Goal: Information Seeking & Learning: Learn about a topic

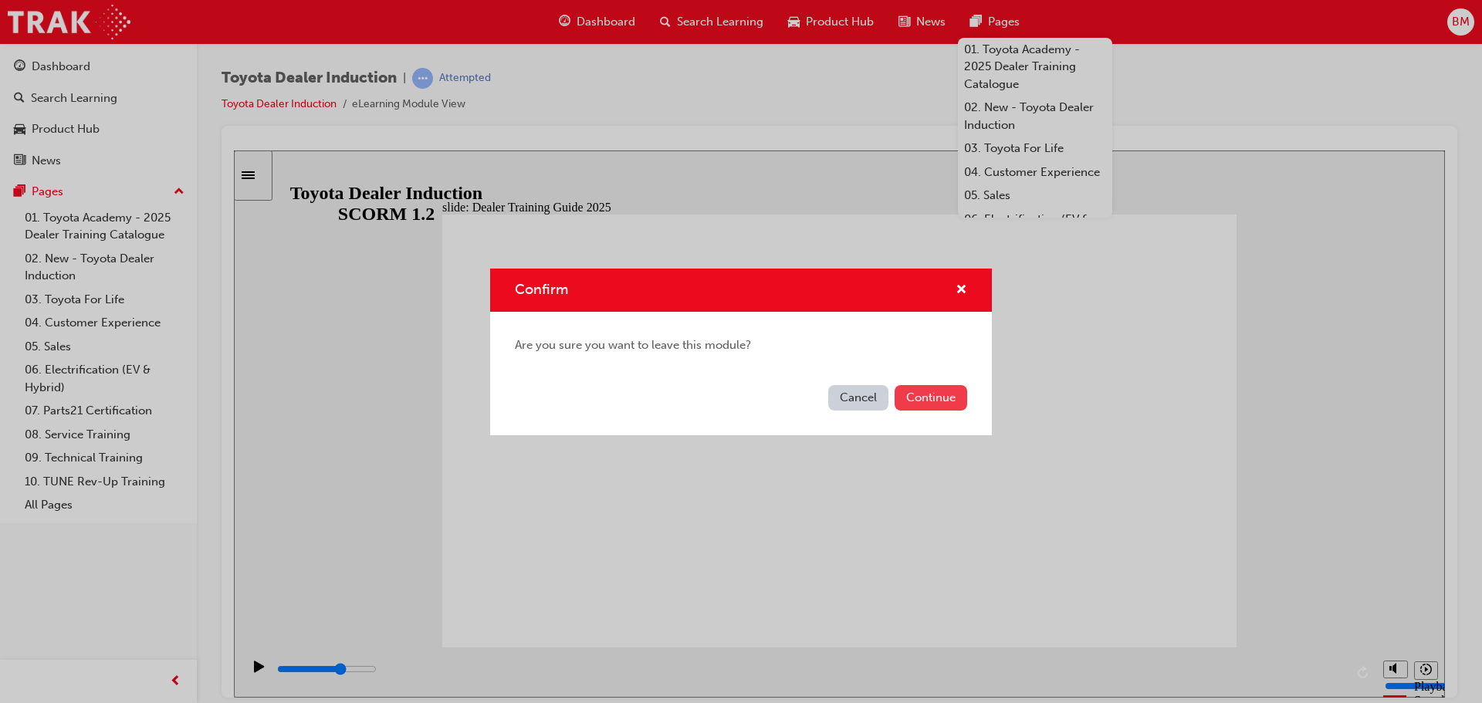
click at [934, 398] on button "Continue" at bounding box center [931, 397] width 73 height 25
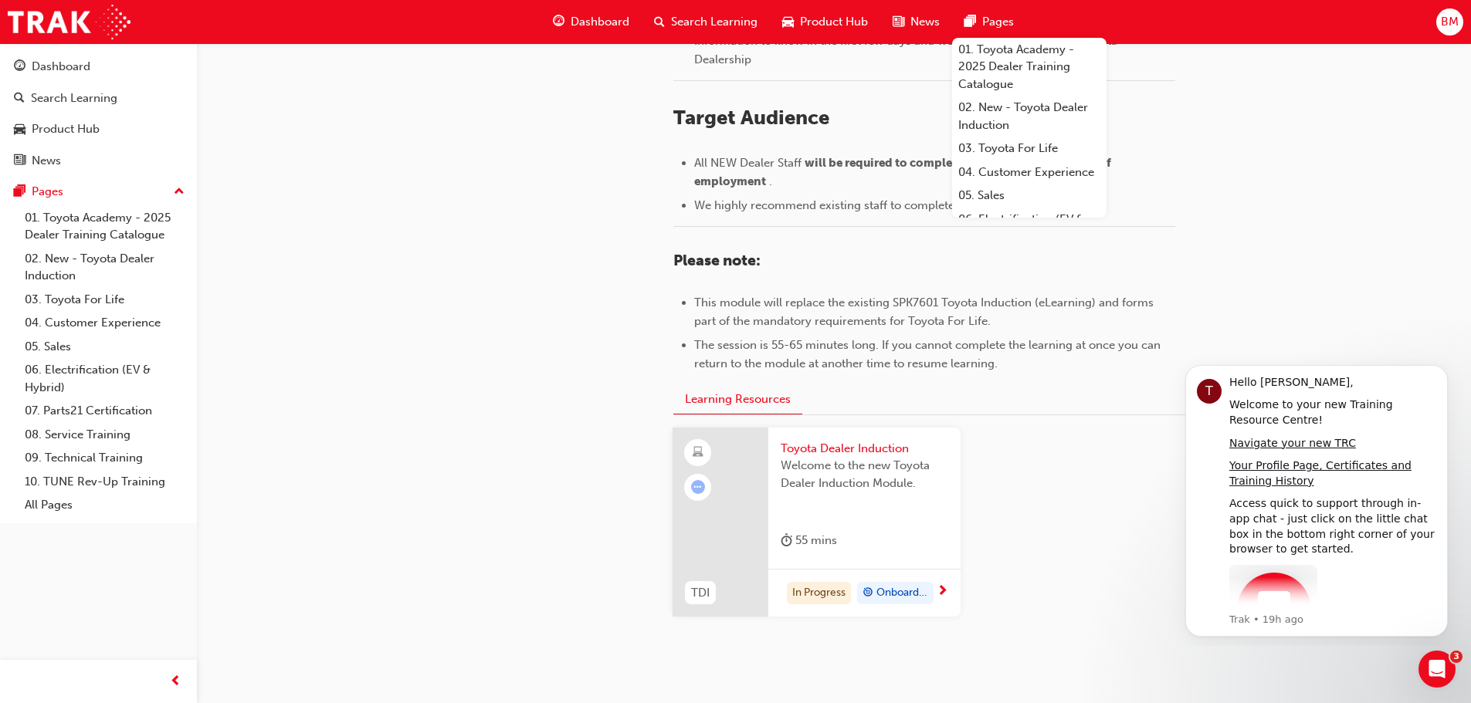
scroll to position [618, 0]
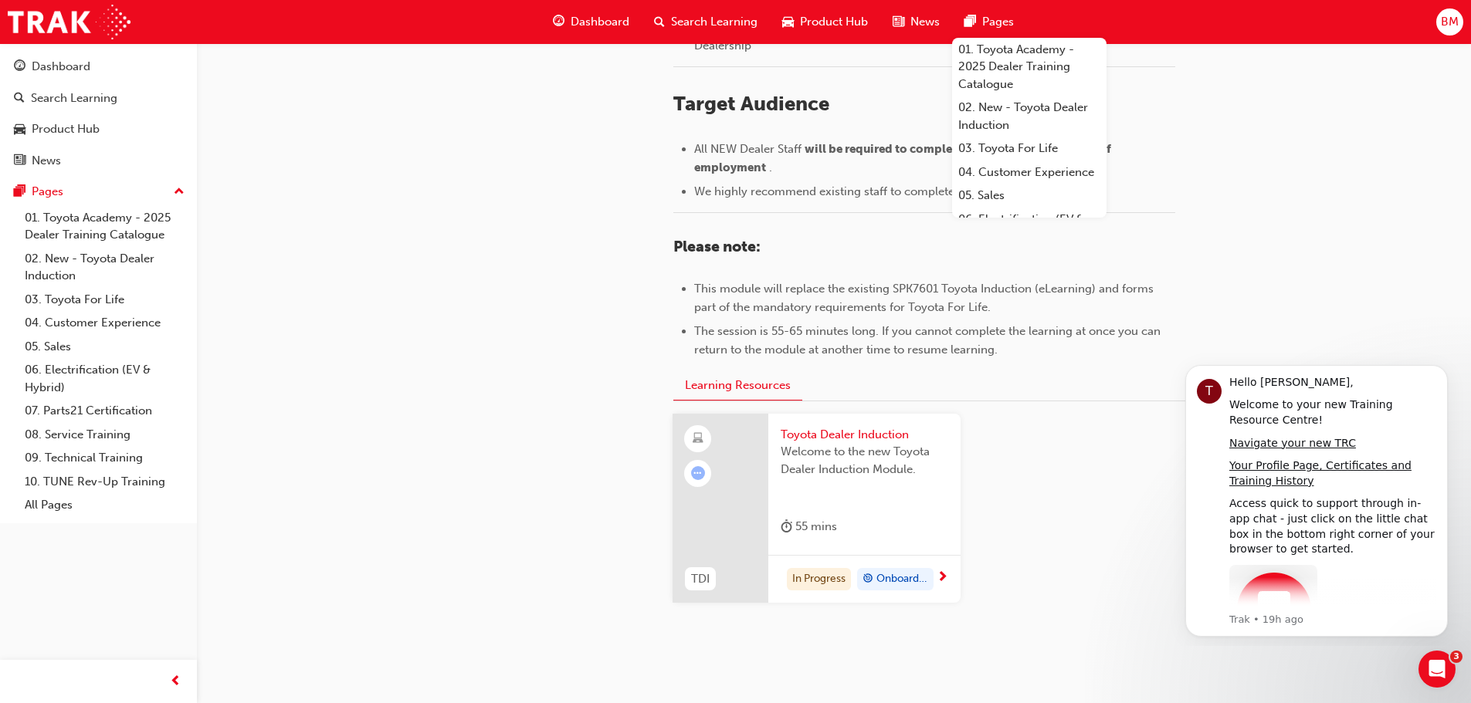
click at [848, 429] on span "Toyota Dealer Induction" at bounding box center [865, 435] width 168 height 18
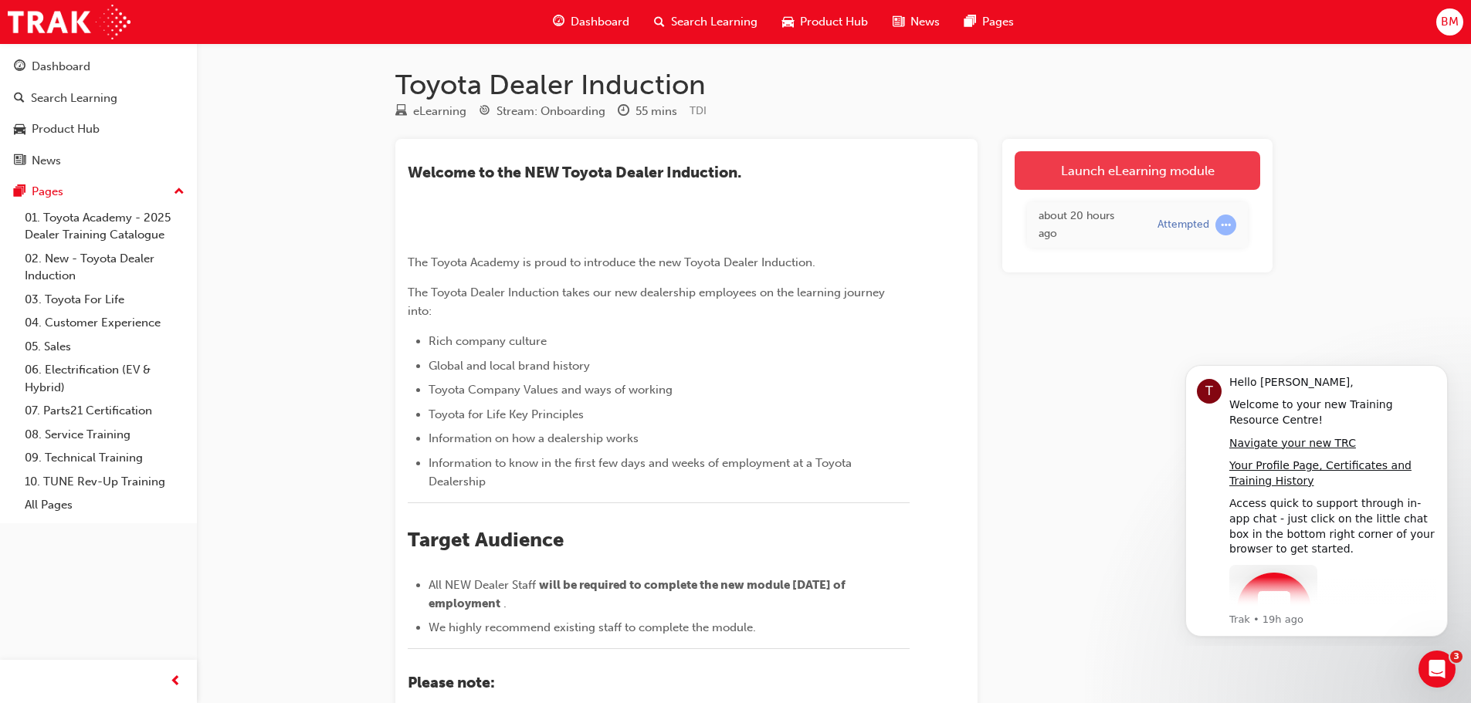
click at [1122, 179] on link "Launch eLearning module" at bounding box center [1137, 170] width 246 height 39
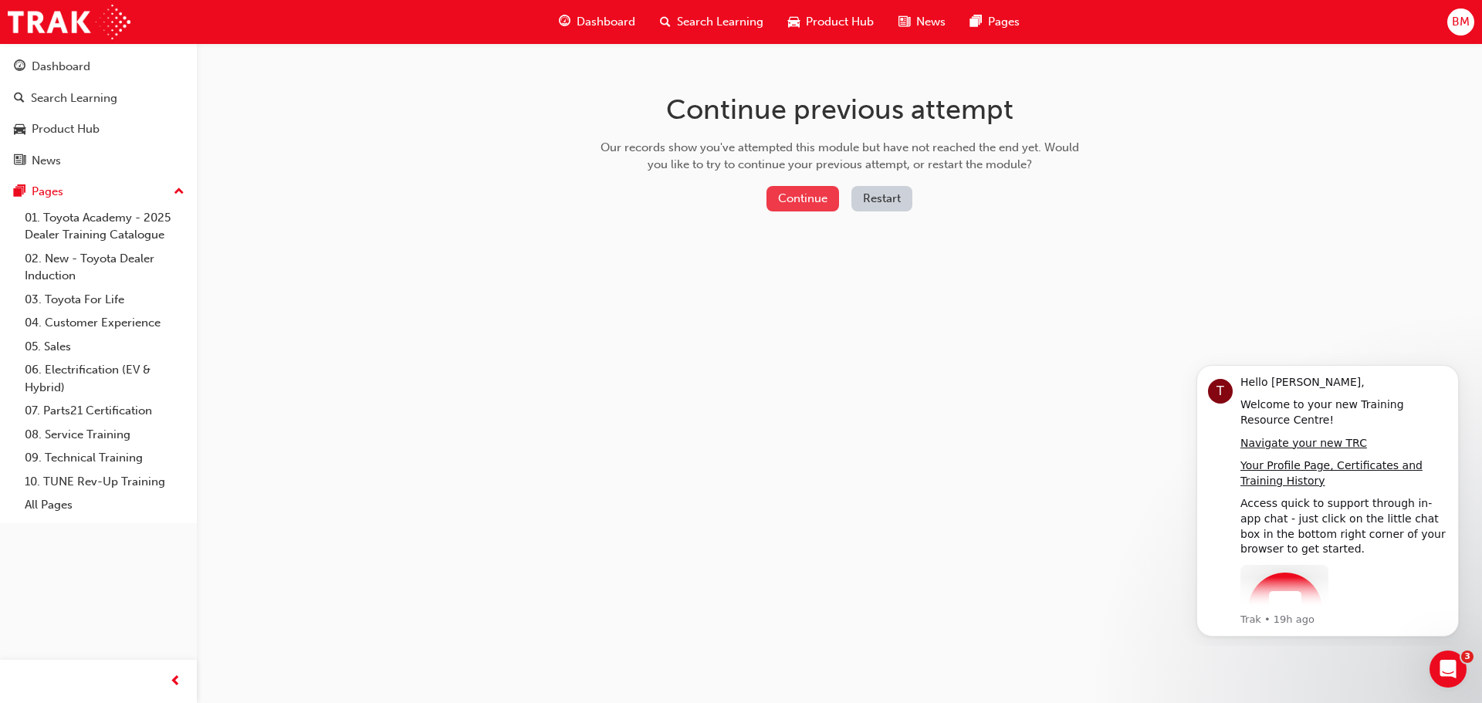
click at [808, 205] on button "Continue" at bounding box center [803, 198] width 73 height 25
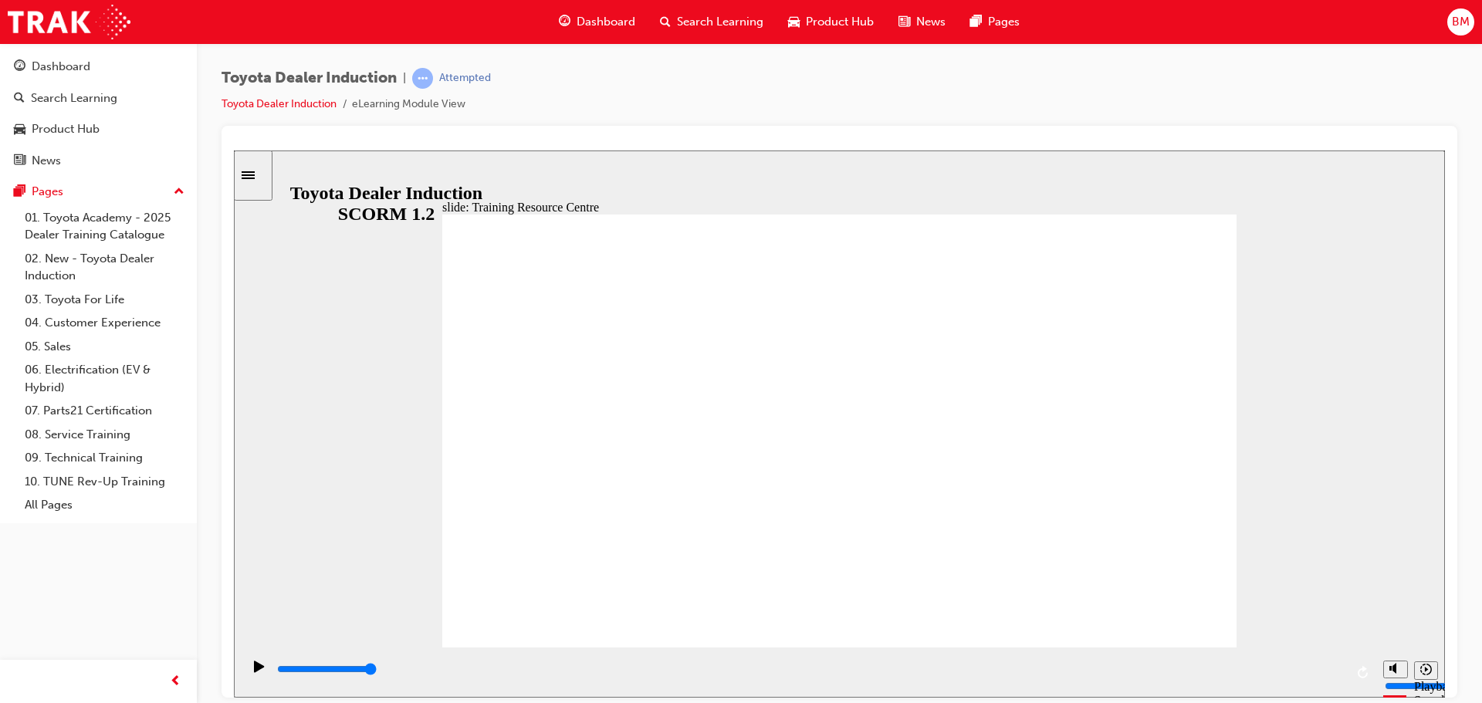
type input "5000"
radio input "true"
drag, startPoint x: 1215, startPoint y: 222, endPoint x: 1211, endPoint y: 230, distance: 9.0
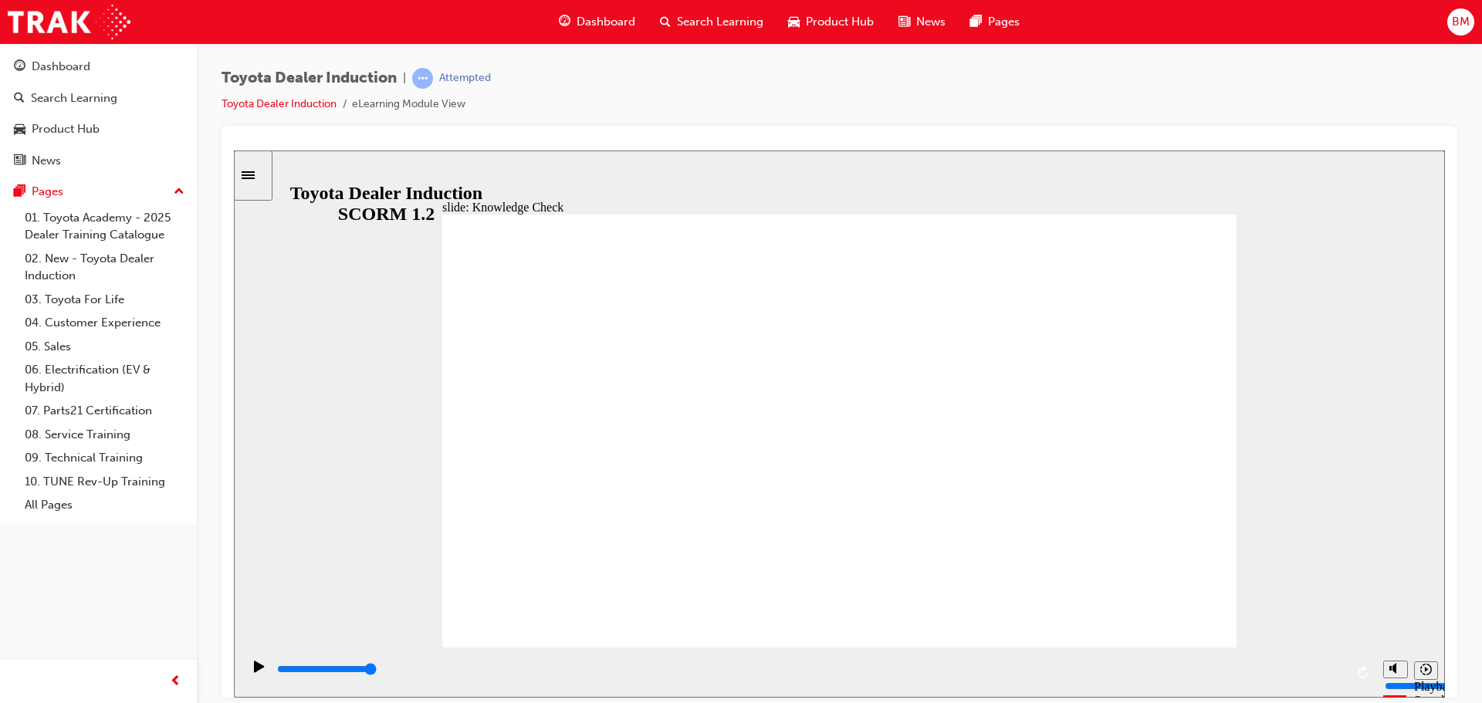
type input "70200"
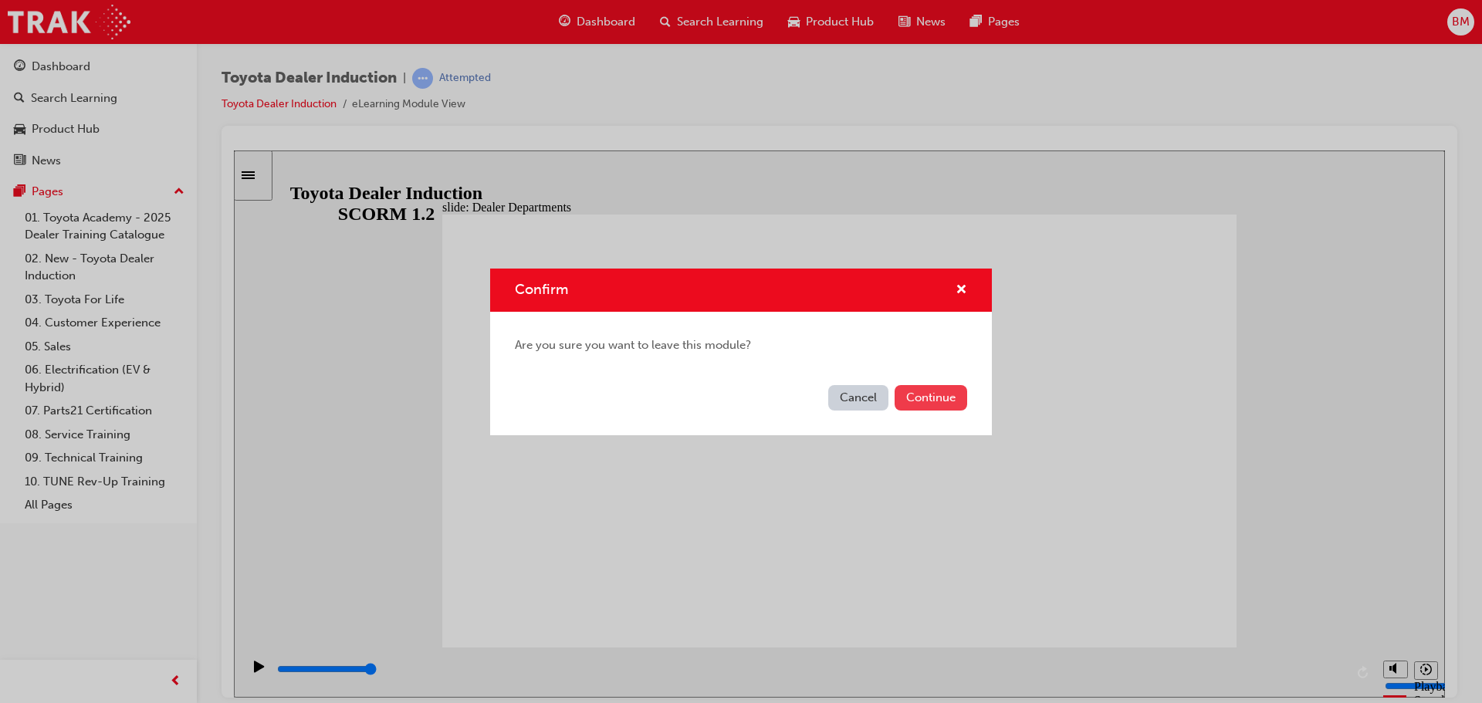
click at [960, 397] on button "Continue" at bounding box center [931, 397] width 73 height 25
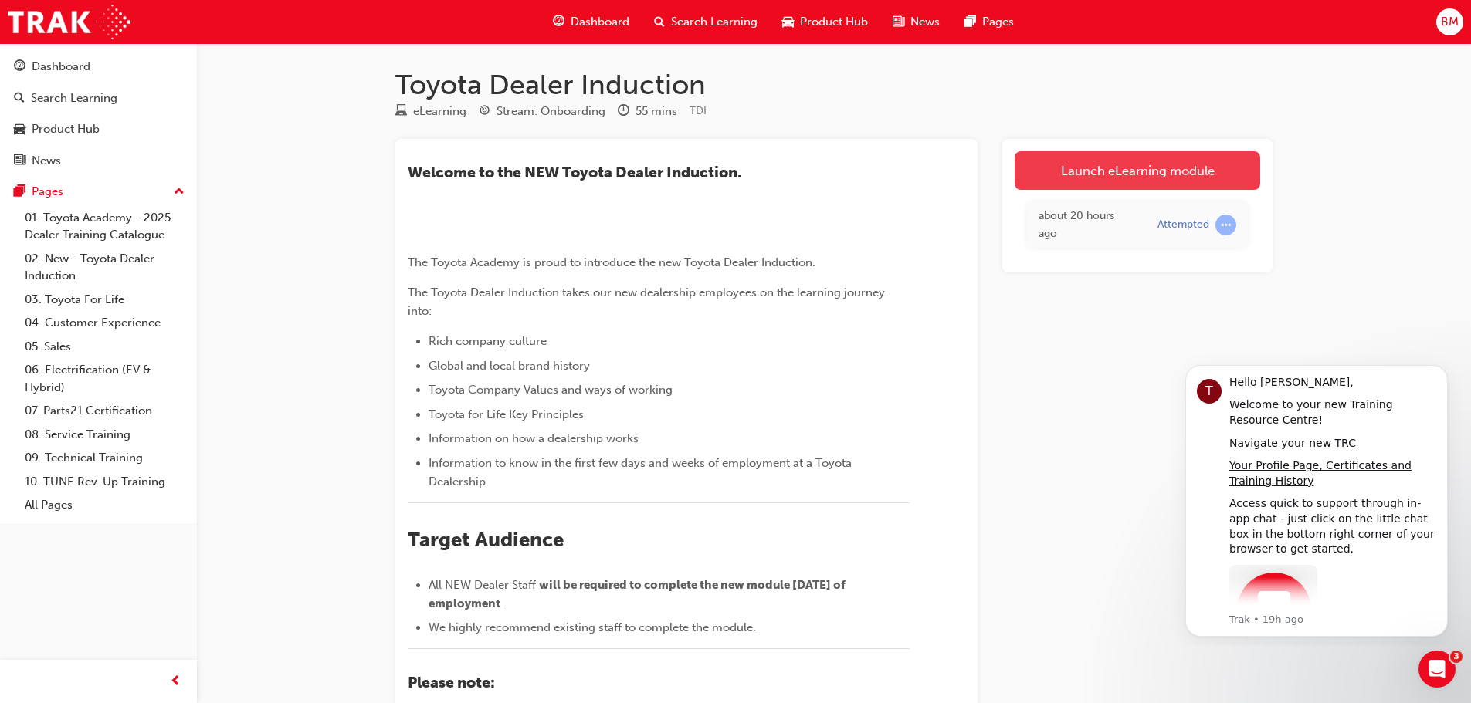
click at [1107, 178] on link "Launch eLearning module" at bounding box center [1137, 170] width 246 height 39
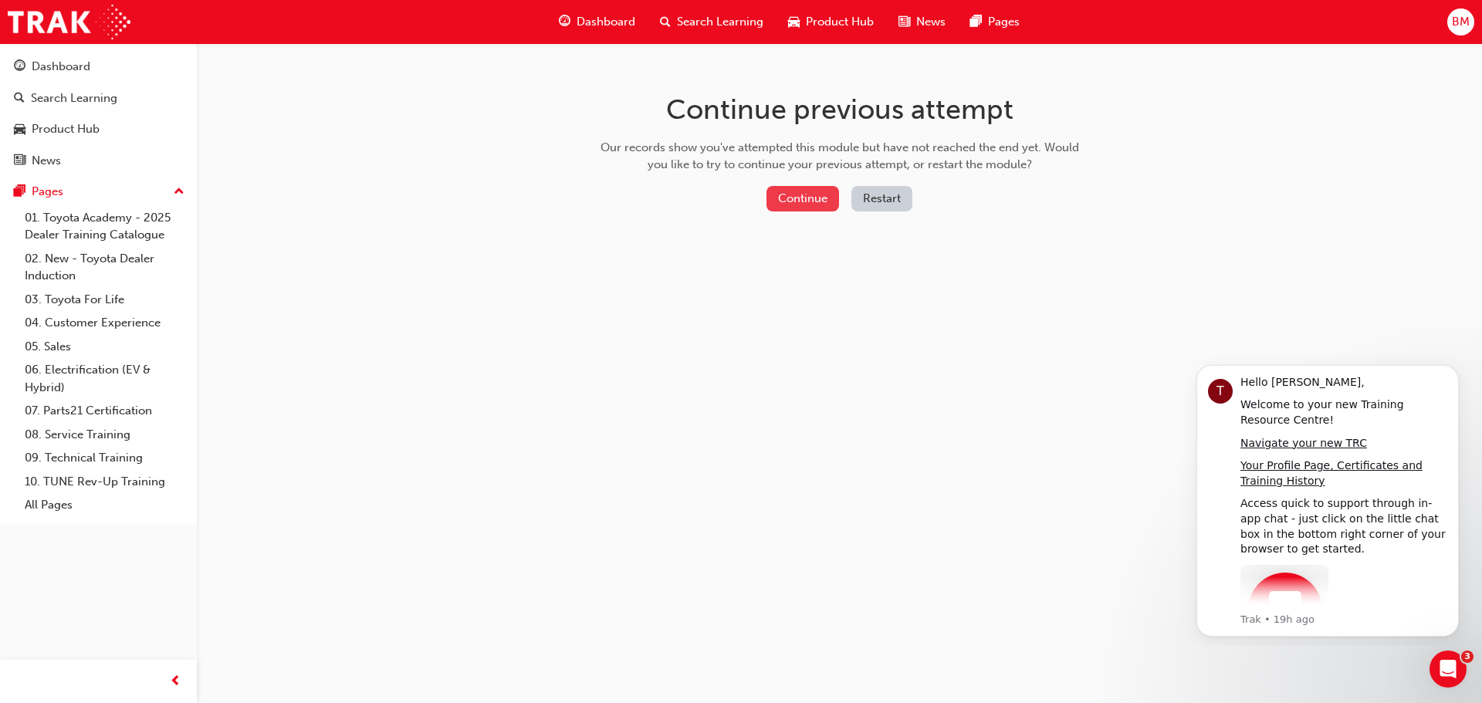
click at [820, 198] on button "Continue" at bounding box center [803, 198] width 73 height 25
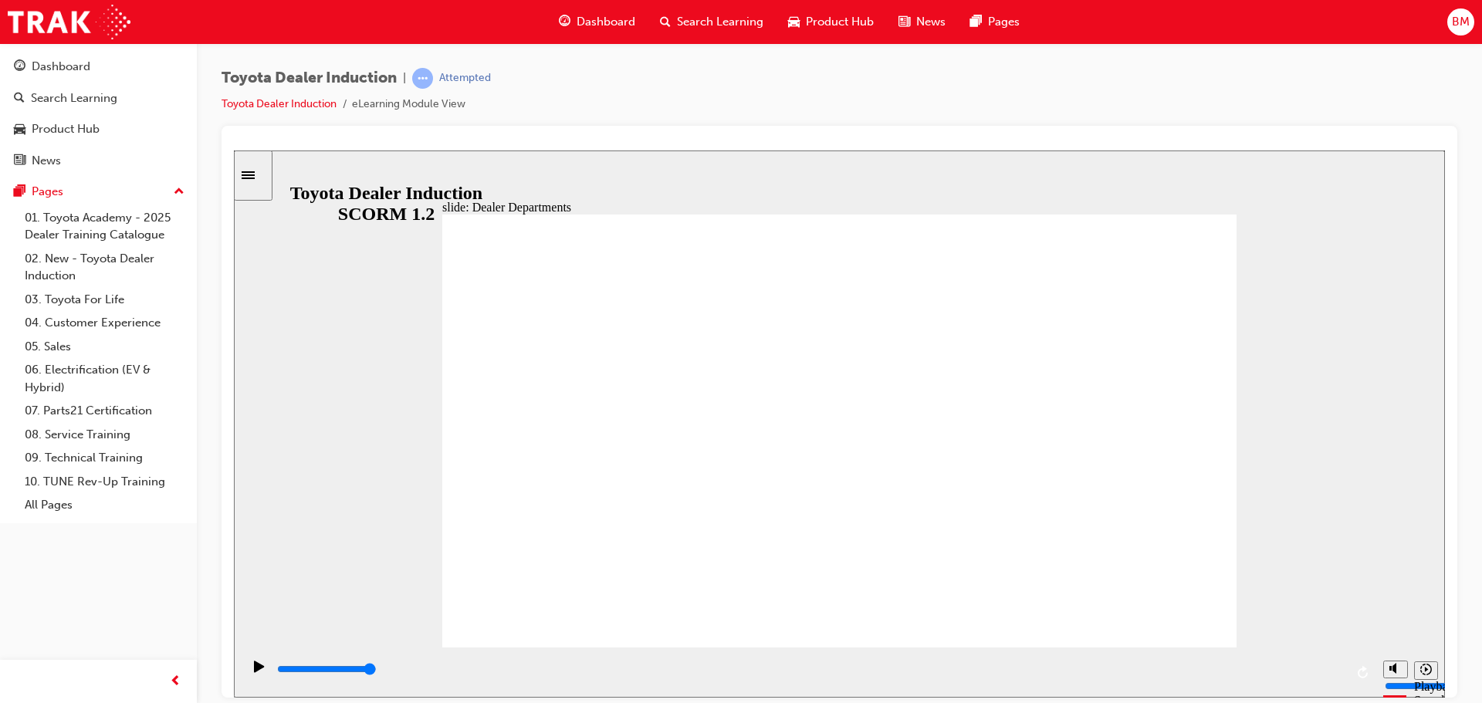
click at [1313, 137] on div at bounding box center [840, 412] width 1236 height 572
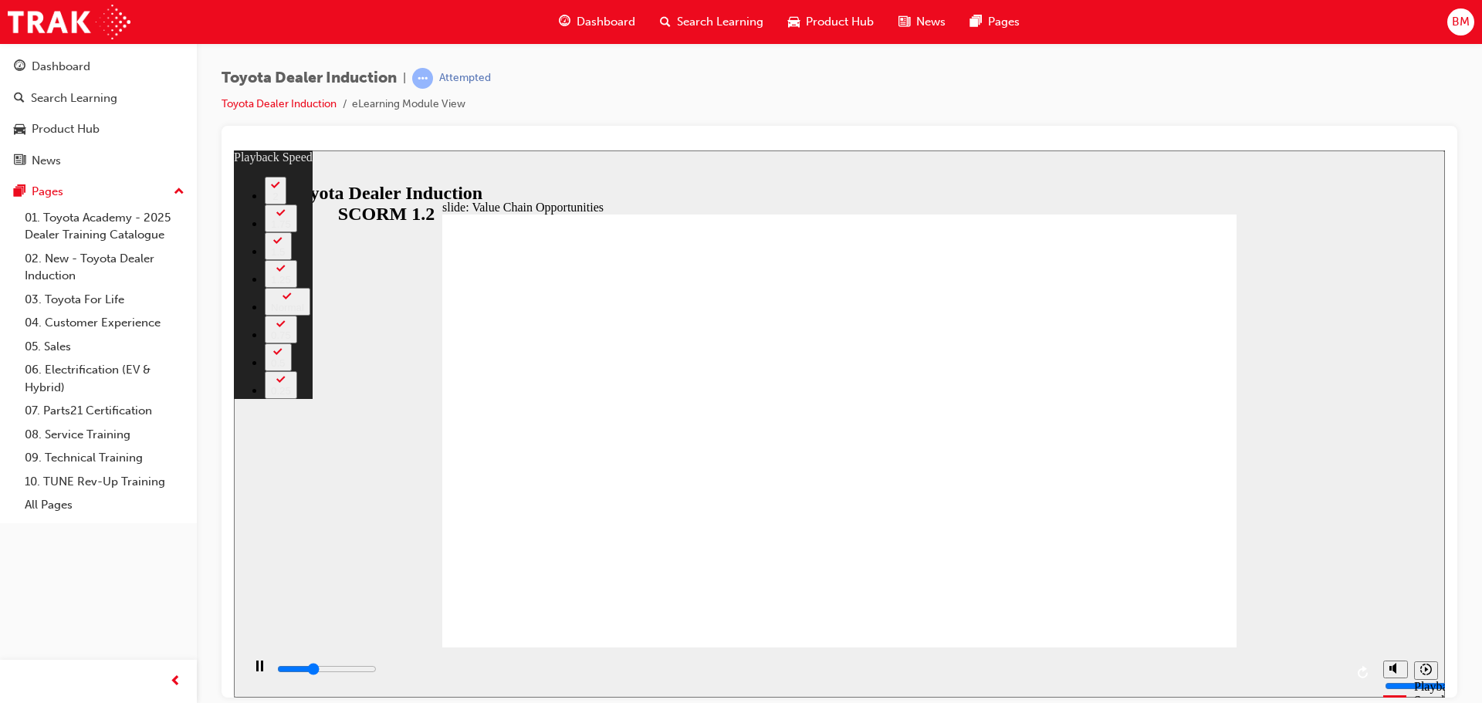
type input "3900"
type input "0"
type input "4200"
type input "1"
type input "4400"
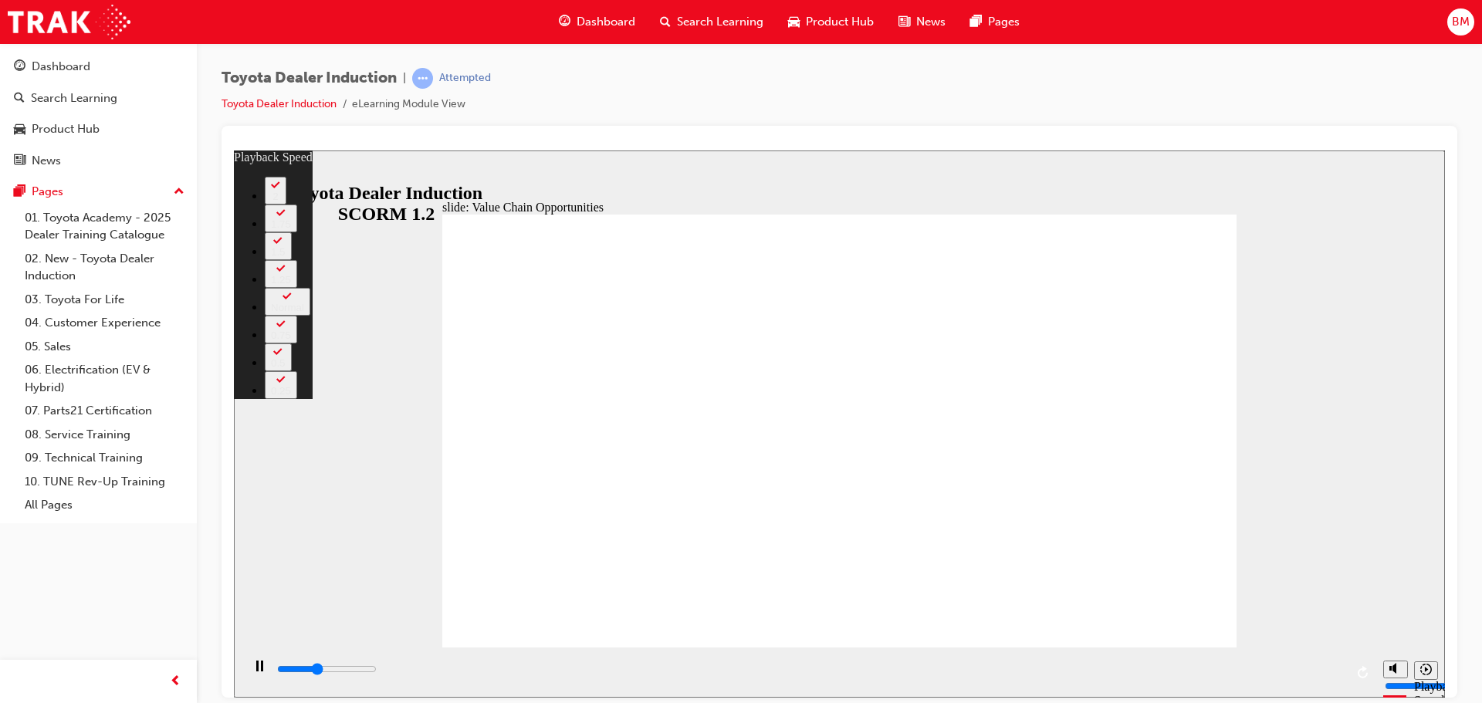
type input "1"
type input "4700"
type input "1"
type input "5000"
type input "1"
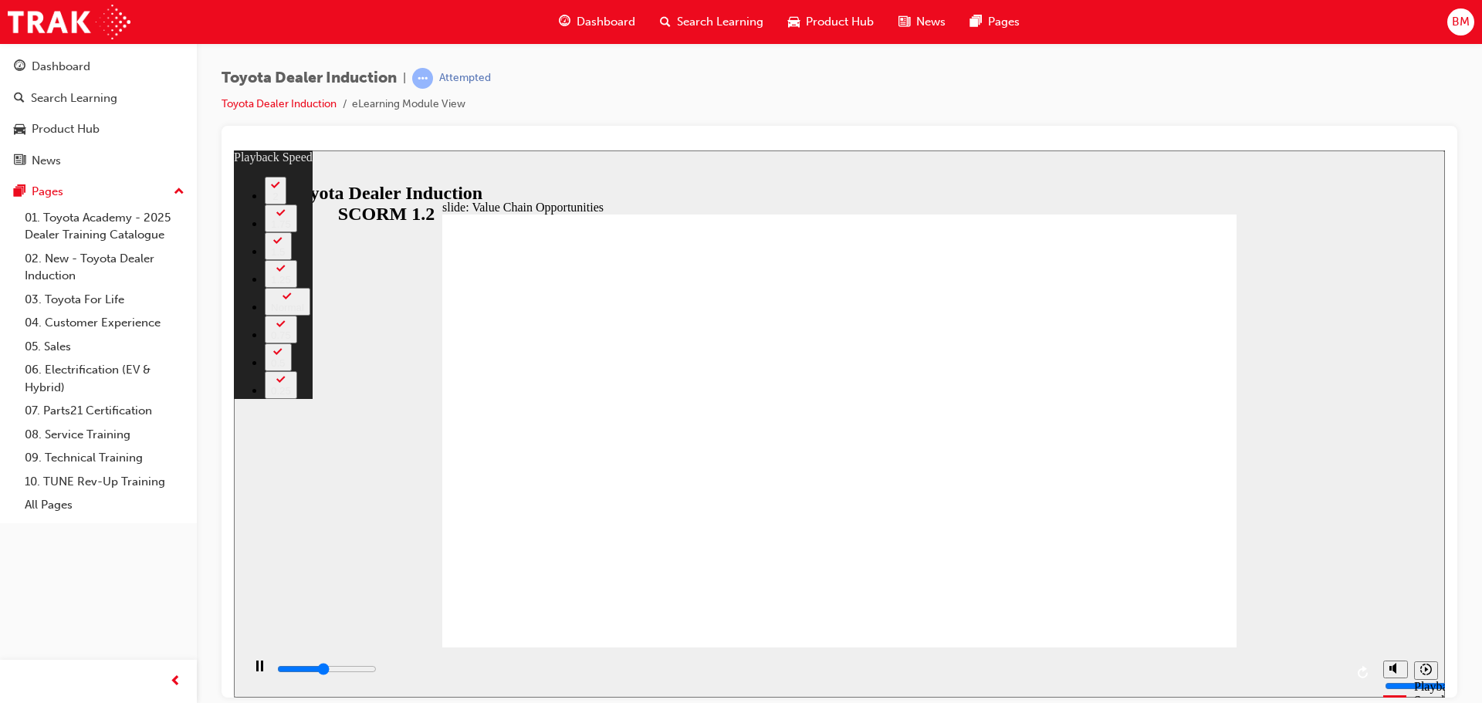
type input "5200"
type input "64"
type input "5300"
type input "64"
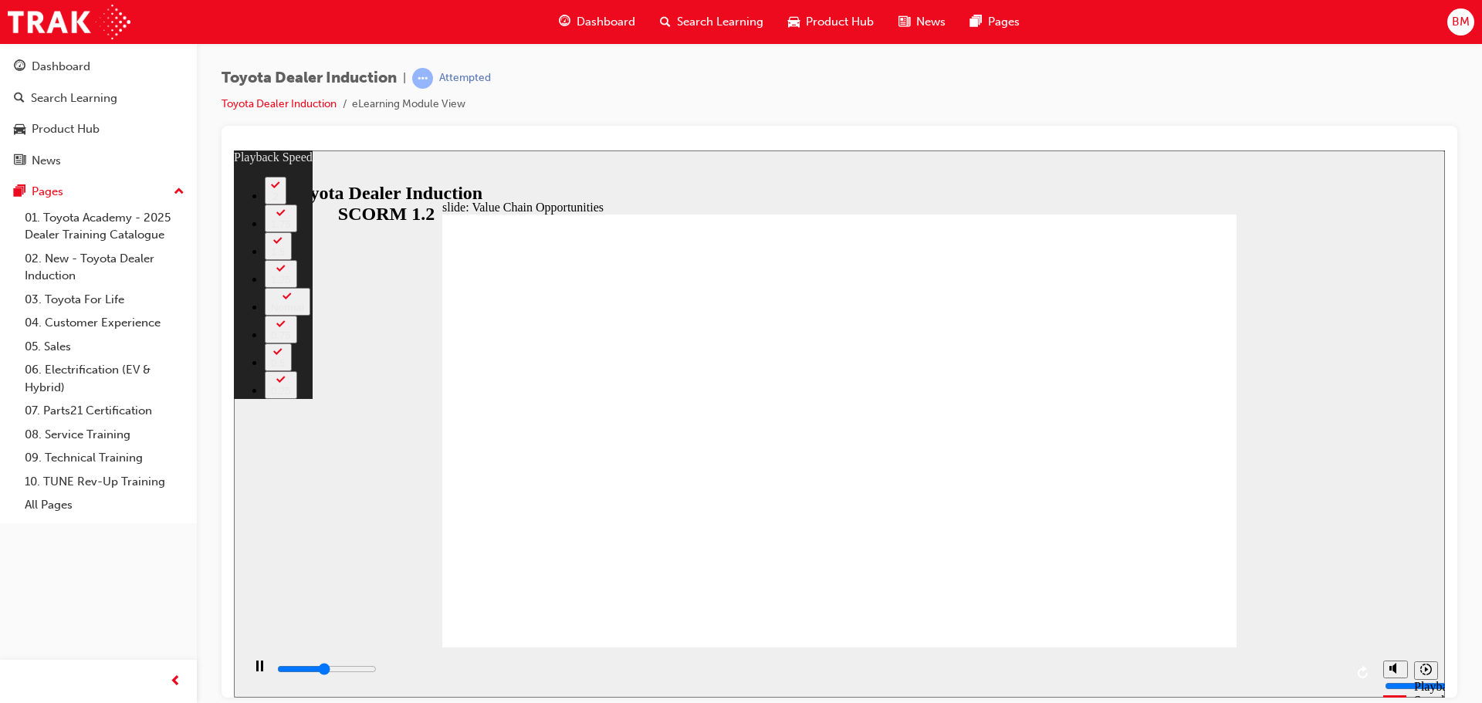
type input "5300"
type input "64"
type input "5600"
type input "64"
type input "5600"
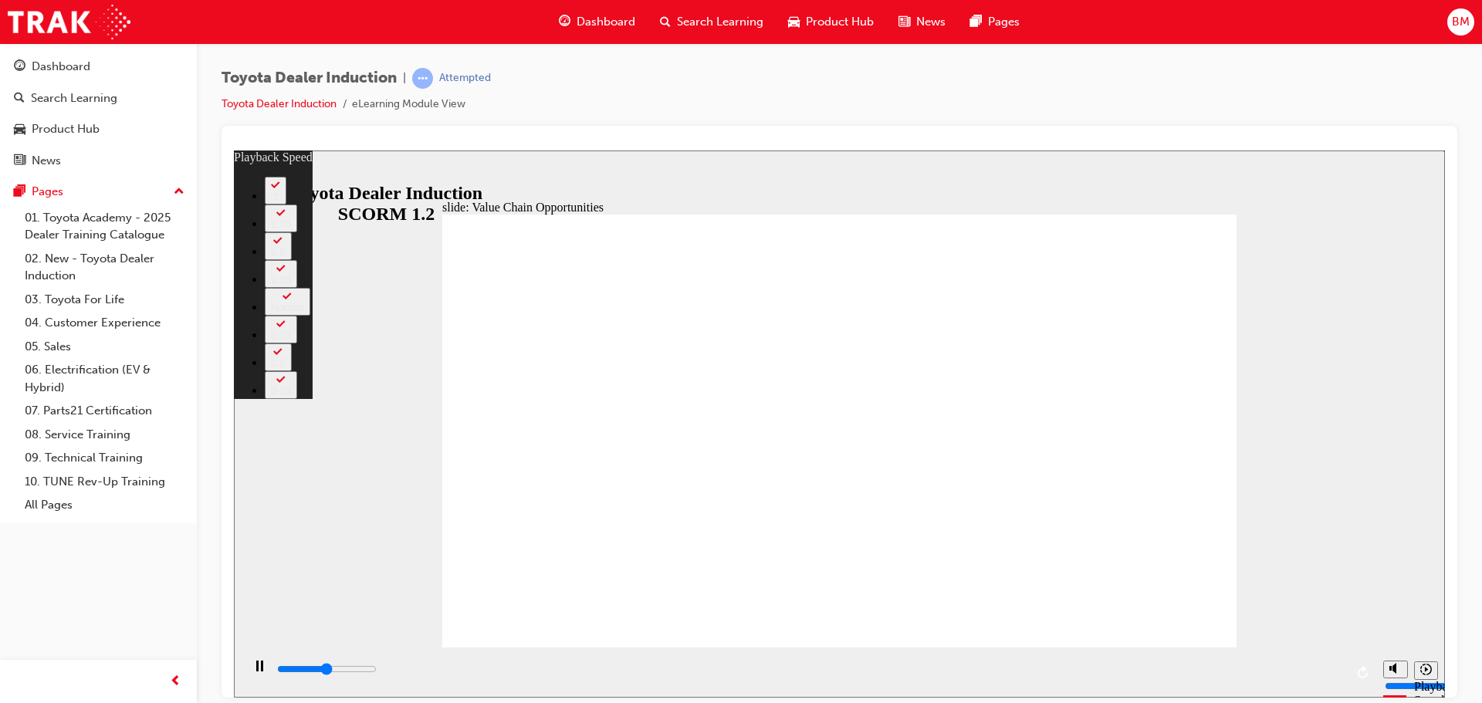
type input "64"
type input "5800"
type input "64"
type input "6900"
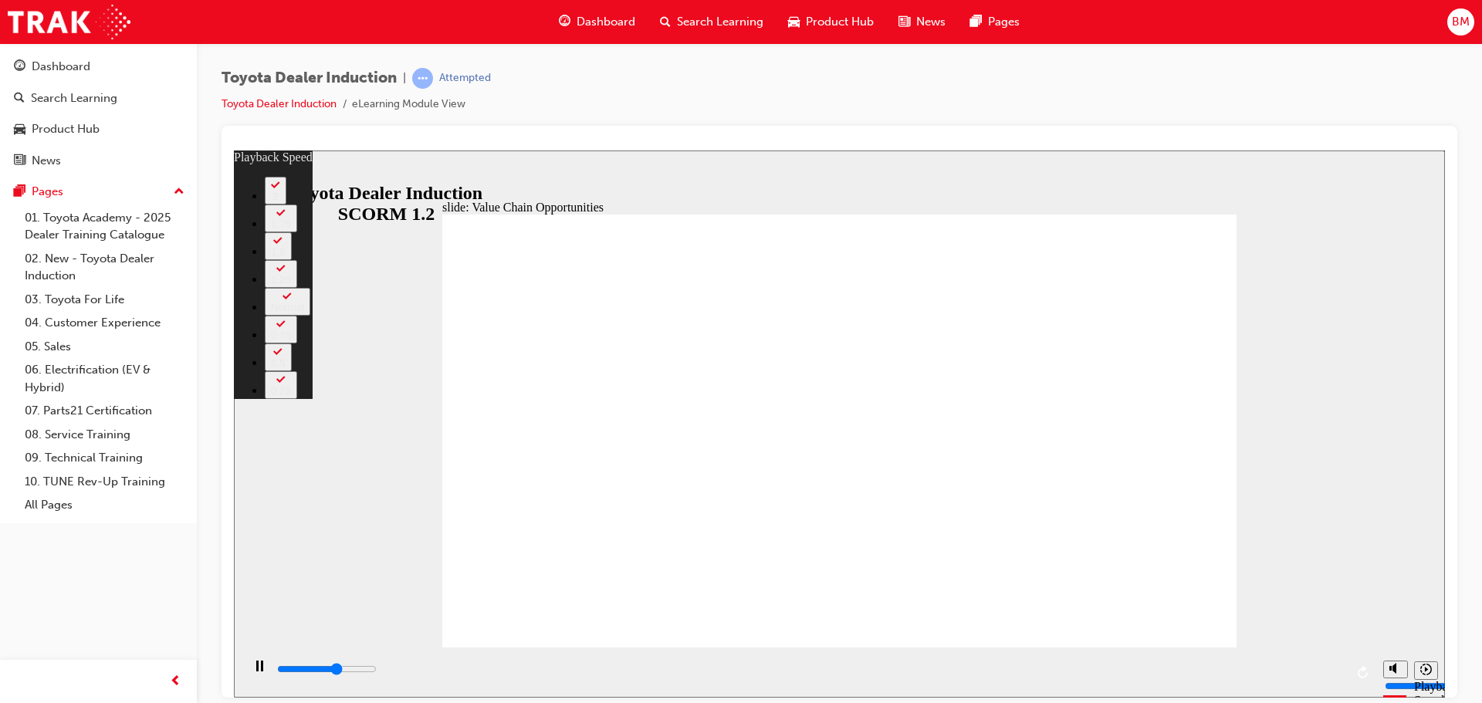
type input "64"
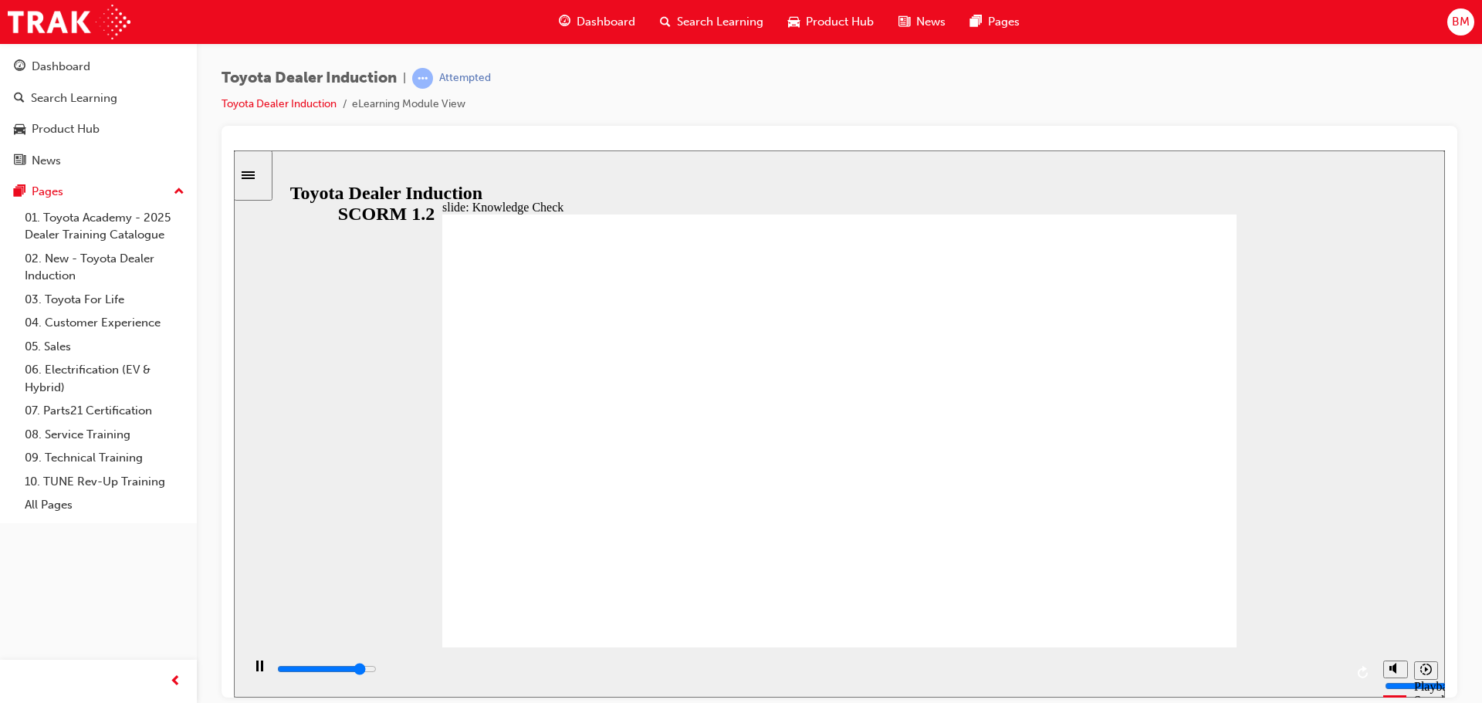
type input "4400"
radio input "true"
type input "5000"
radio input "true"
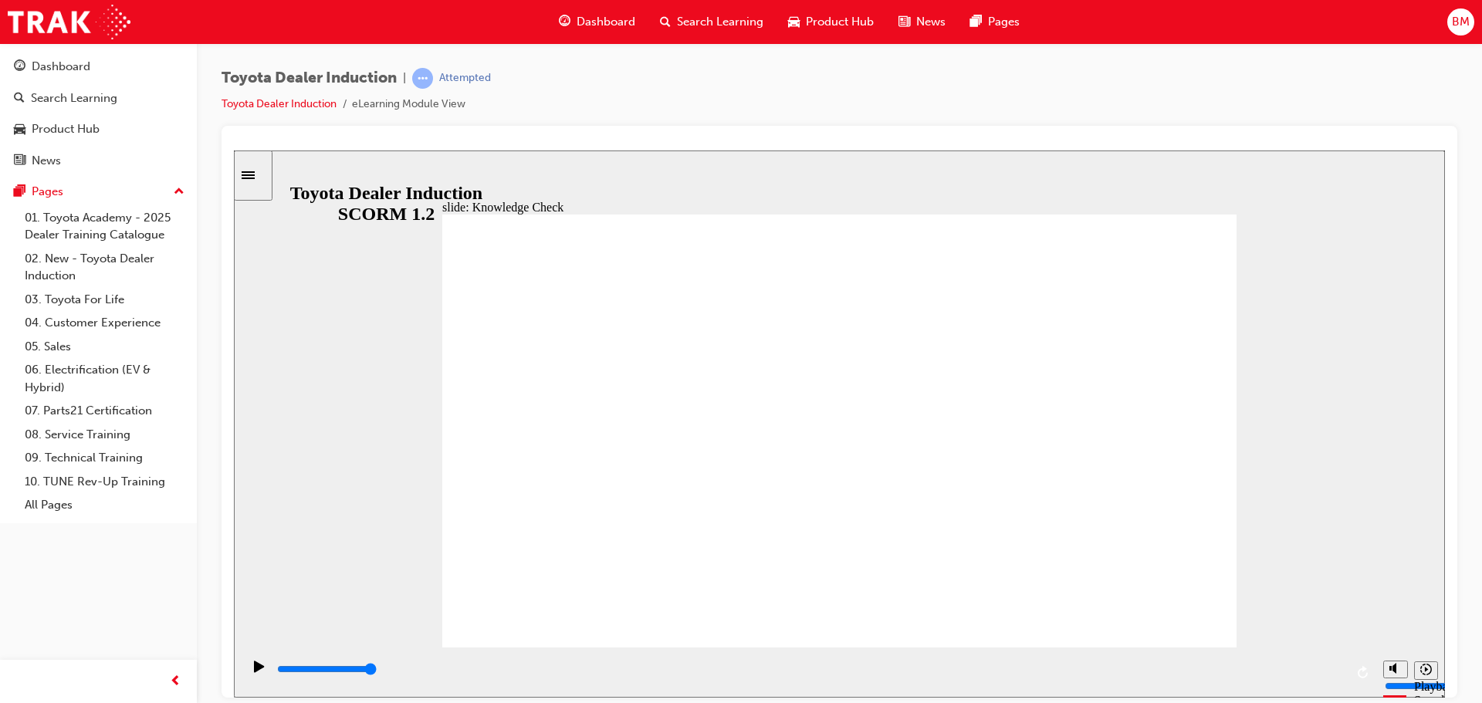
click at [1167, 64] on div "Toyota Dealer Induction | Attempted Toyota Dealer Induction eLearning Module Vi…" at bounding box center [839, 353] width 1285 height 621
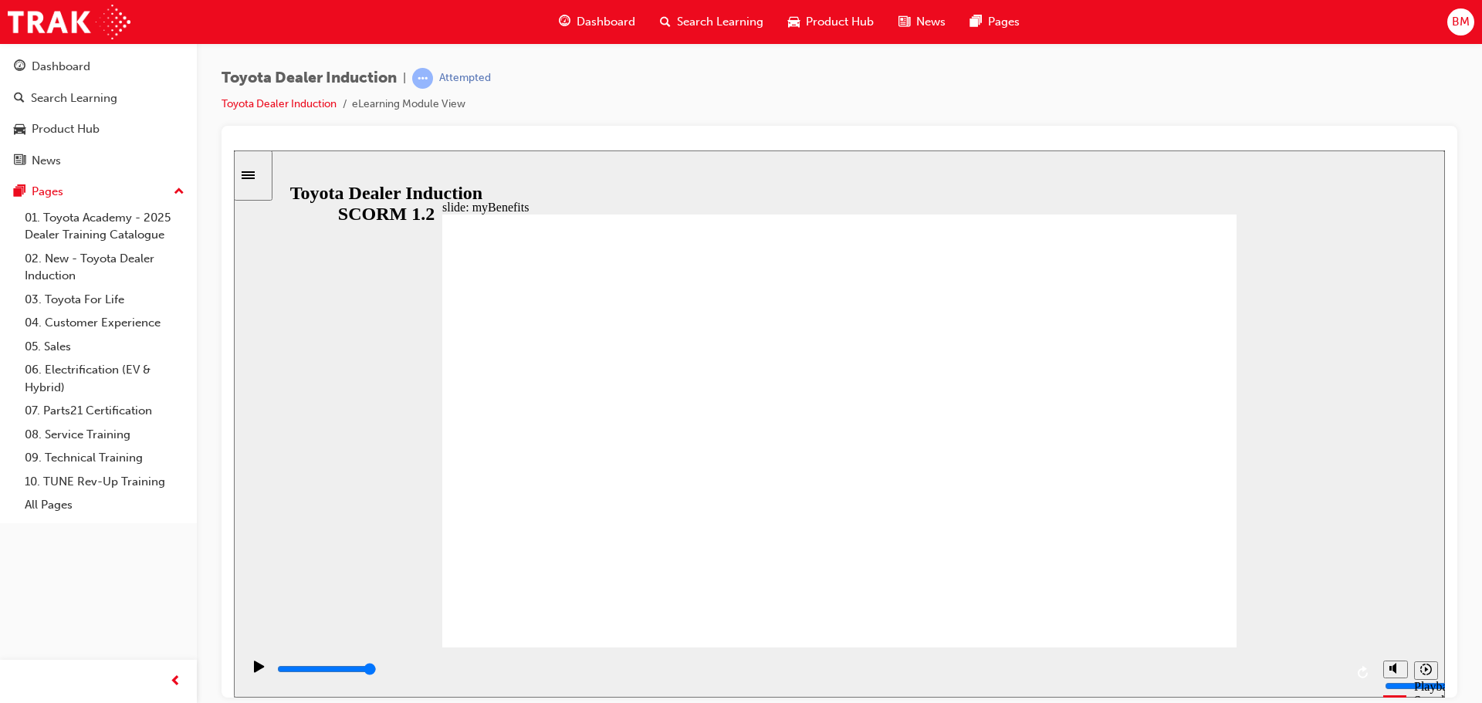
type input "5000"
type input "P"
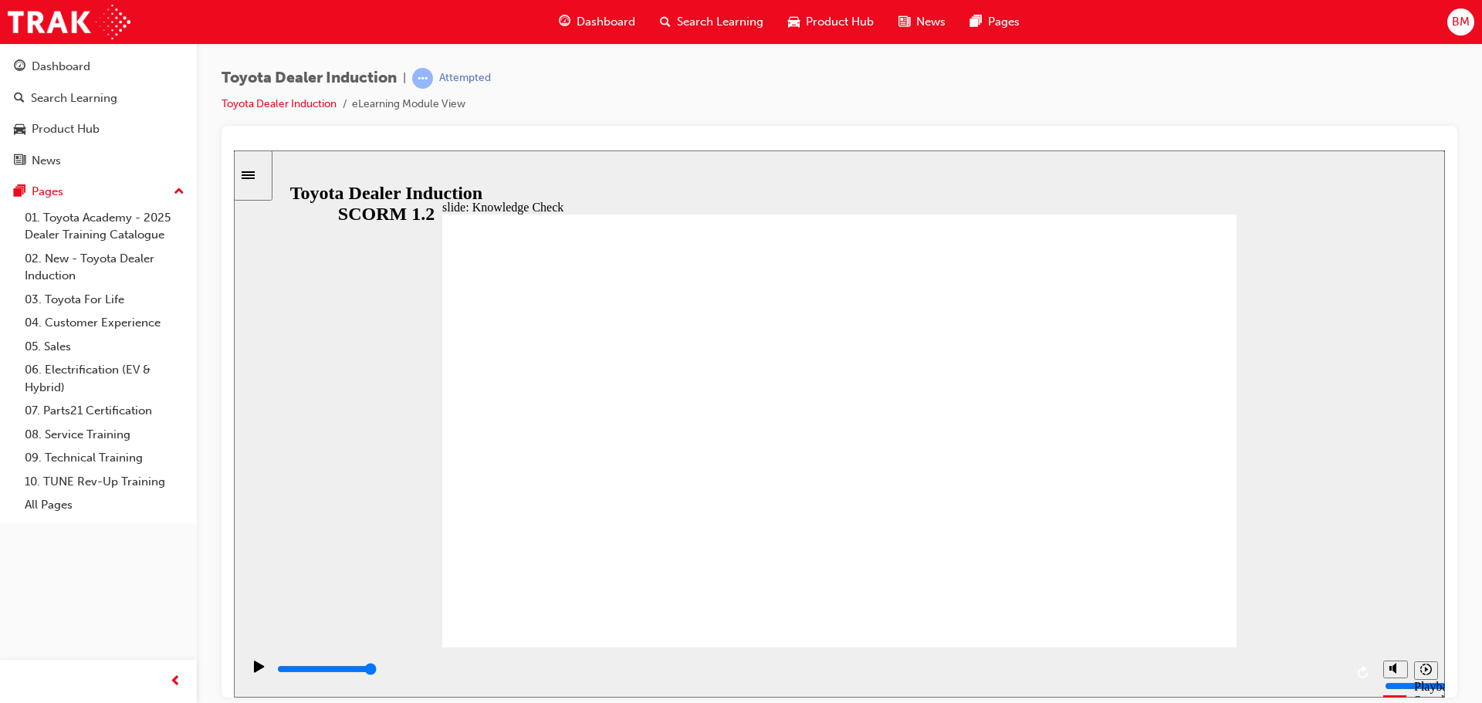
type input "P"
type input "Po"
type input "Por"
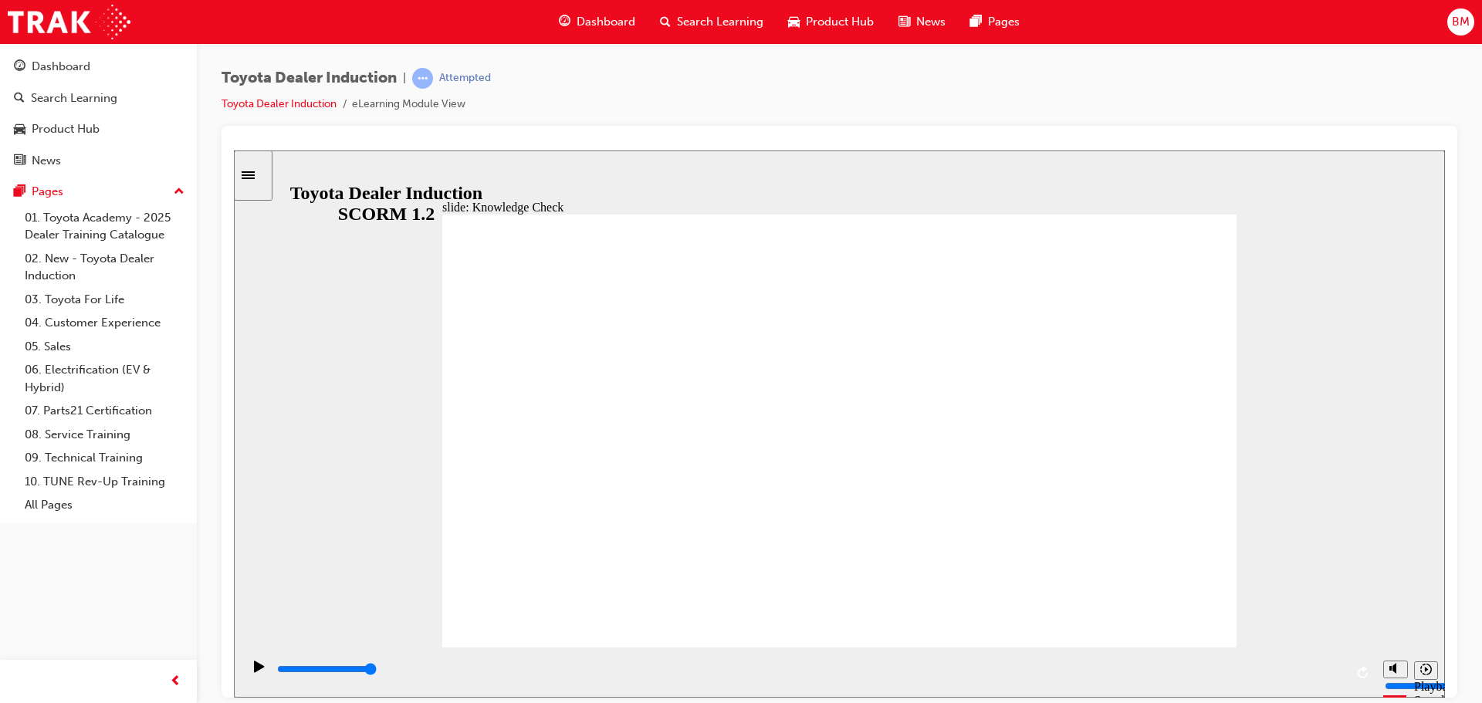
type input "Port"
type input "Porta"
type input "Portal"
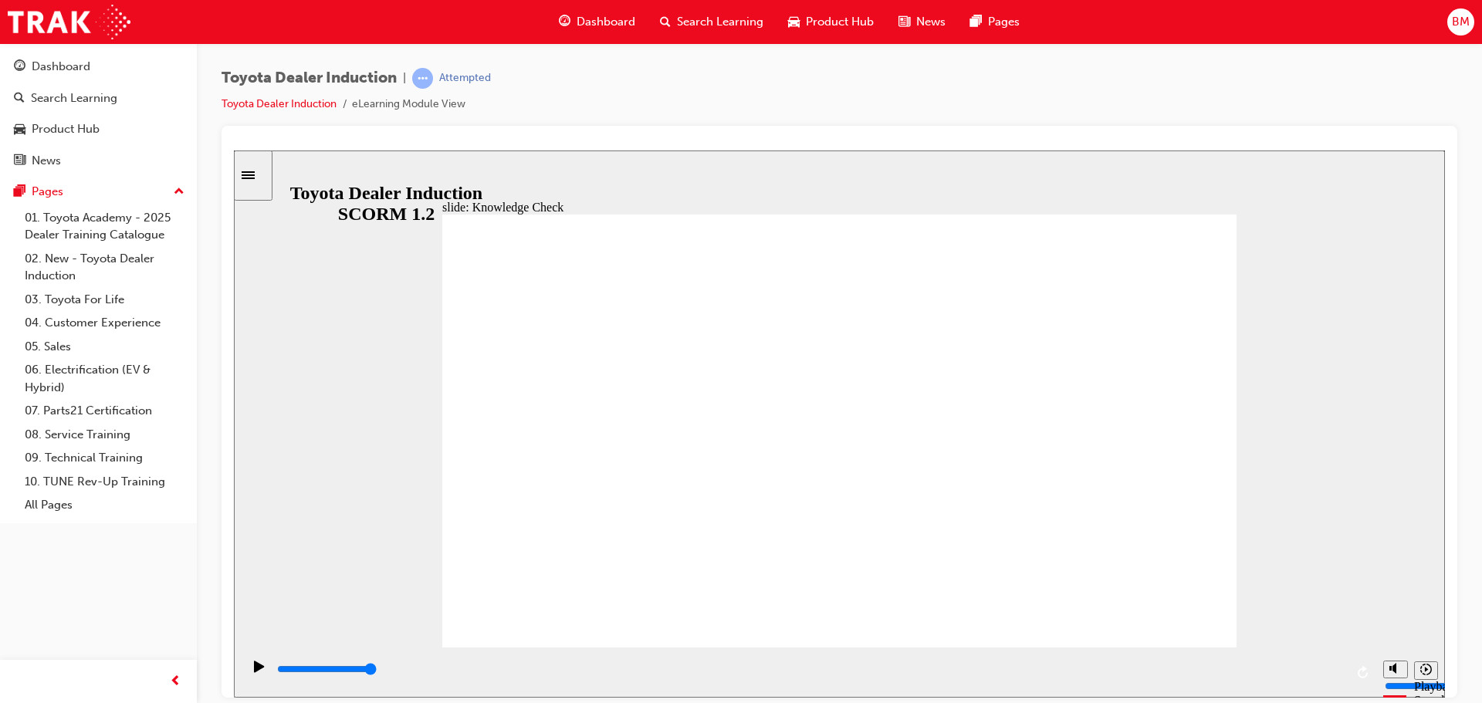
type input "Portal"
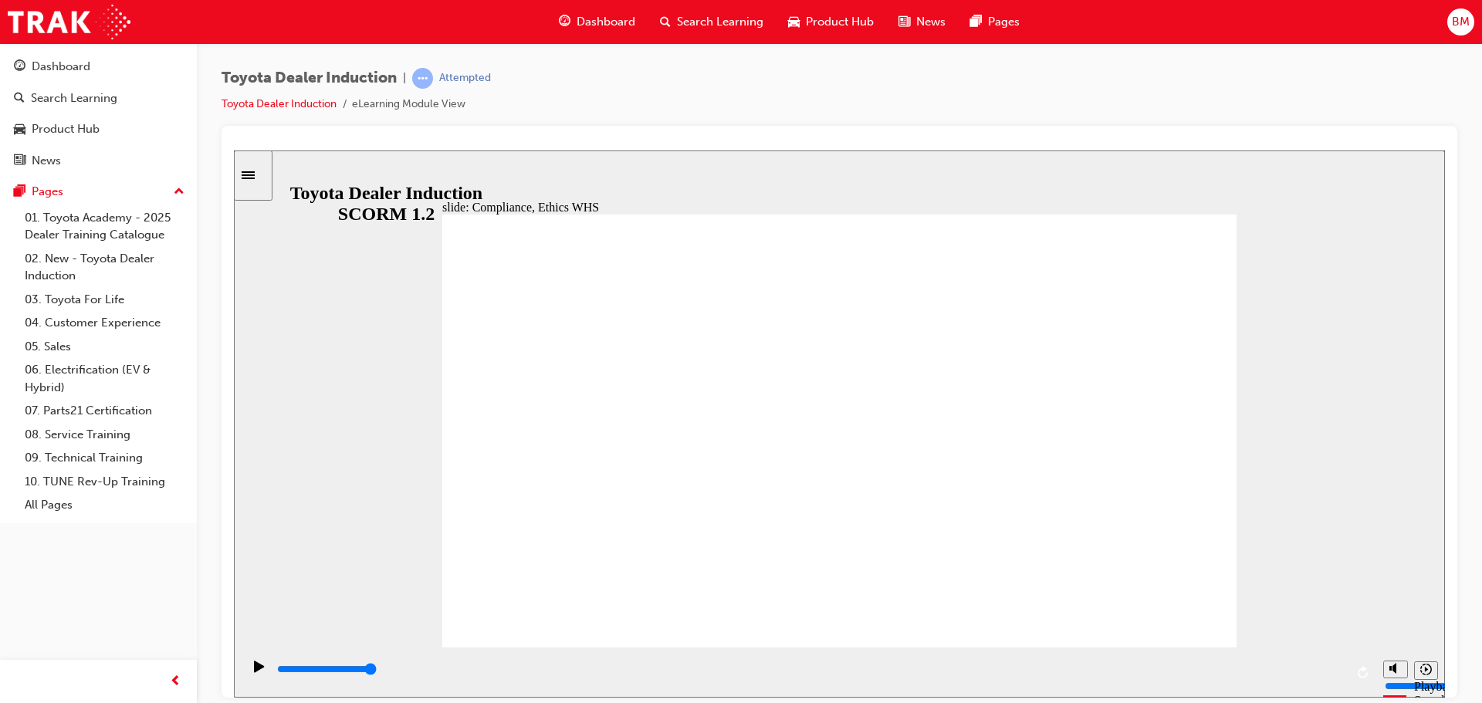
type input "8400"
checkbox input "true"
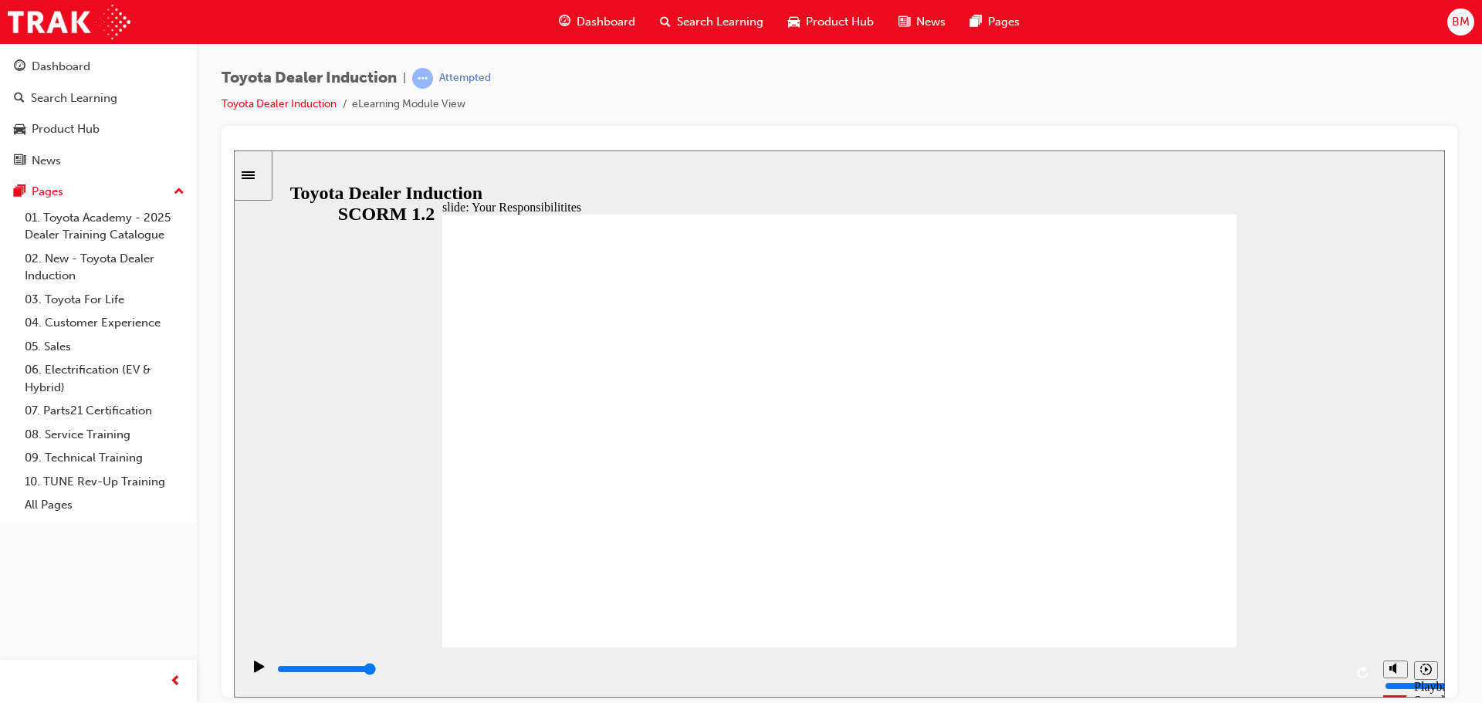
drag, startPoint x: 520, startPoint y: 362, endPoint x: 515, endPoint y: 398, distance: 36.6
checkbox input "true"
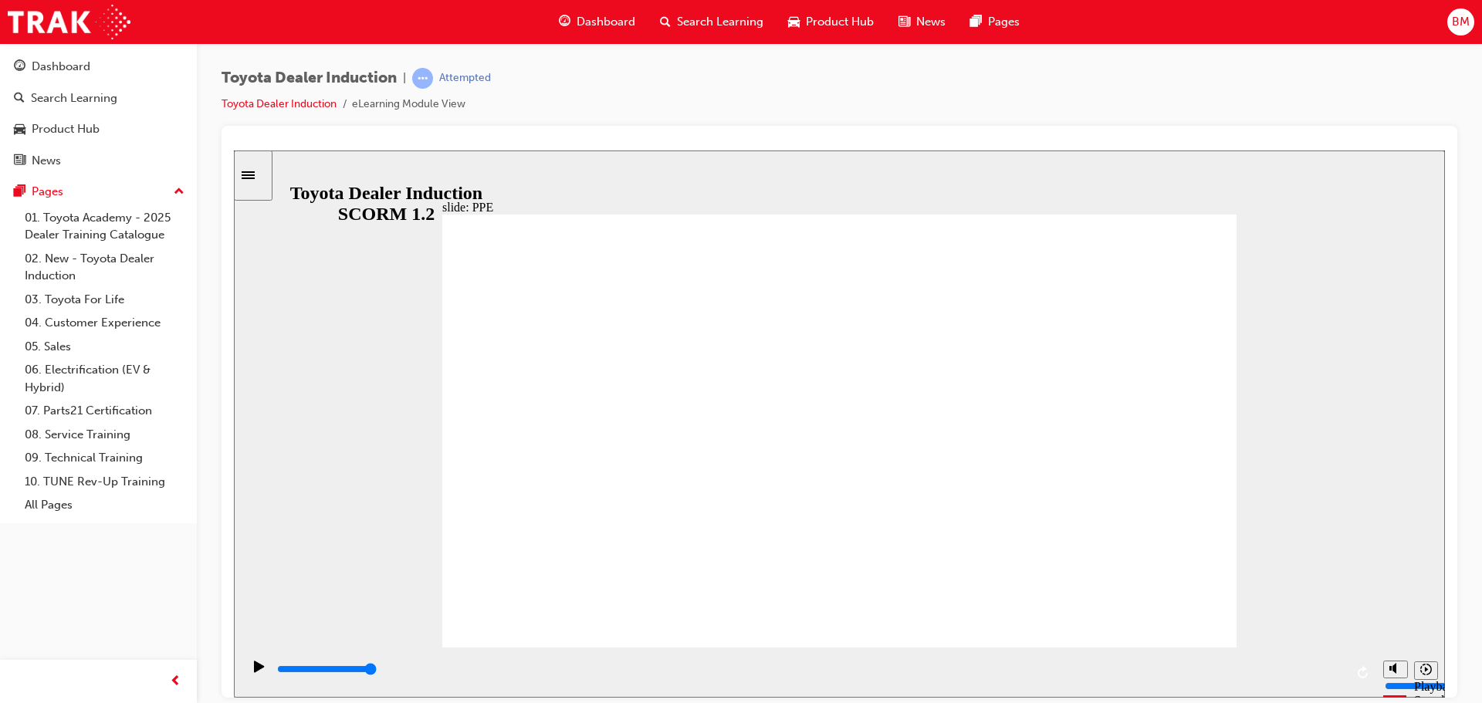
drag, startPoint x: 1173, startPoint y: 591, endPoint x: 1171, endPoint y: 601, distance: 10.9
click at [688, 103] on div "Toyota Dealer Induction | Attempted Toyota Dealer Induction eLearning Module Vi…" at bounding box center [840, 97] width 1236 height 58
drag, startPoint x: 863, startPoint y: 557, endPoint x: 806, endPoint y: 574, distance: 59.6
drag, startPoint x: 694, startPoint y: 565, endPoint x: 947, endPoint y: 573, distance: 253.3
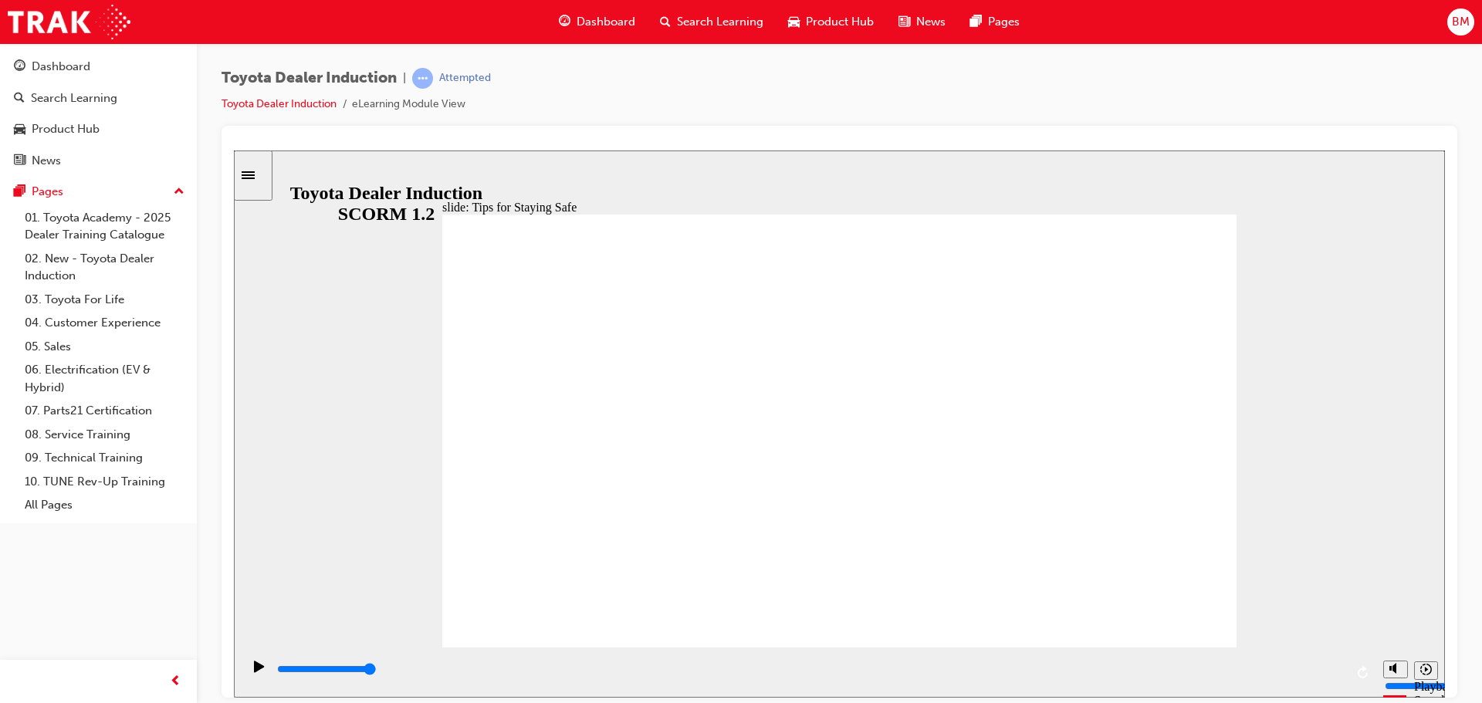
type input "5000"
checkbox input "true"
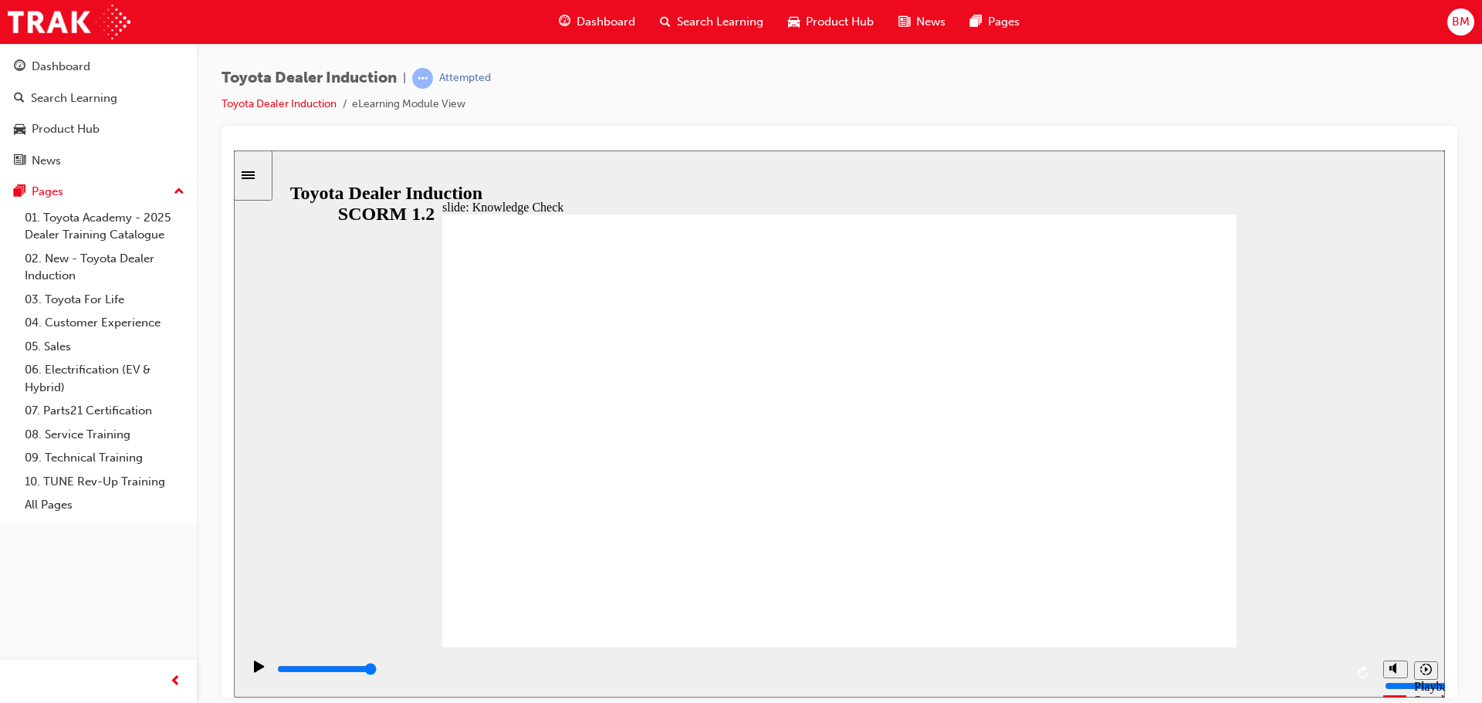
checkbox input "true"
type input "3700"
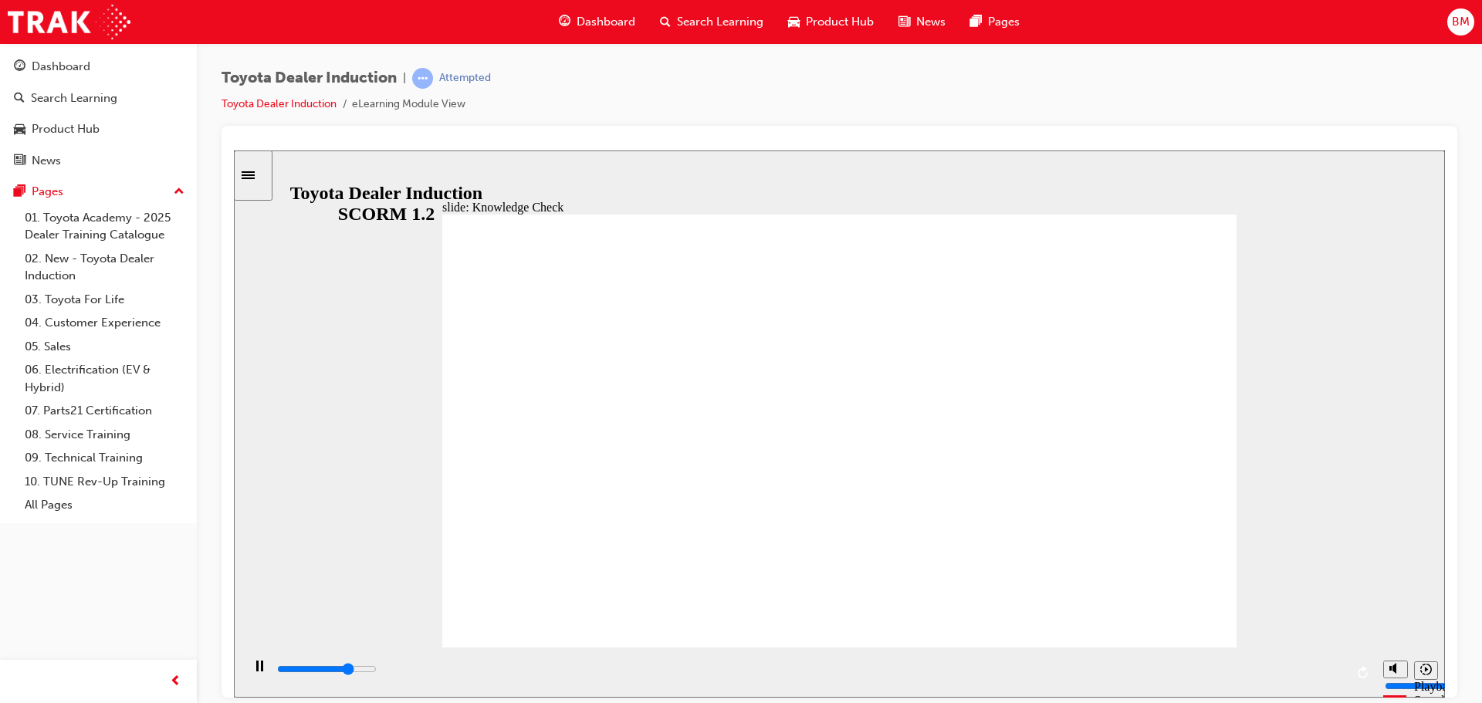
radio input "true"
type input "5000"
checkbox input "true"
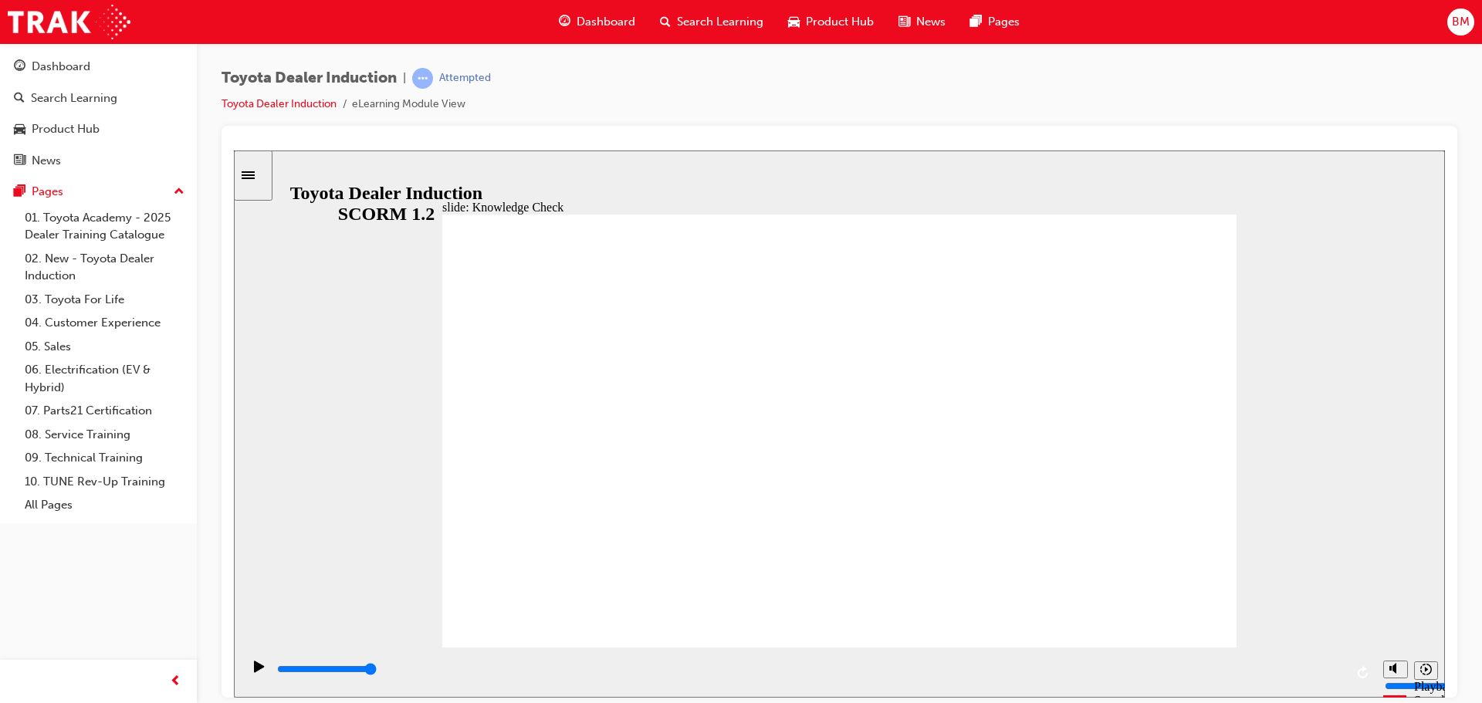
drag, startPoint x: 642, startPoint y: 505, endPoint x: 649, endPoint y: 518, distance: 14.5
checkbox input "true"
type input "5000"
checkbox input "true"
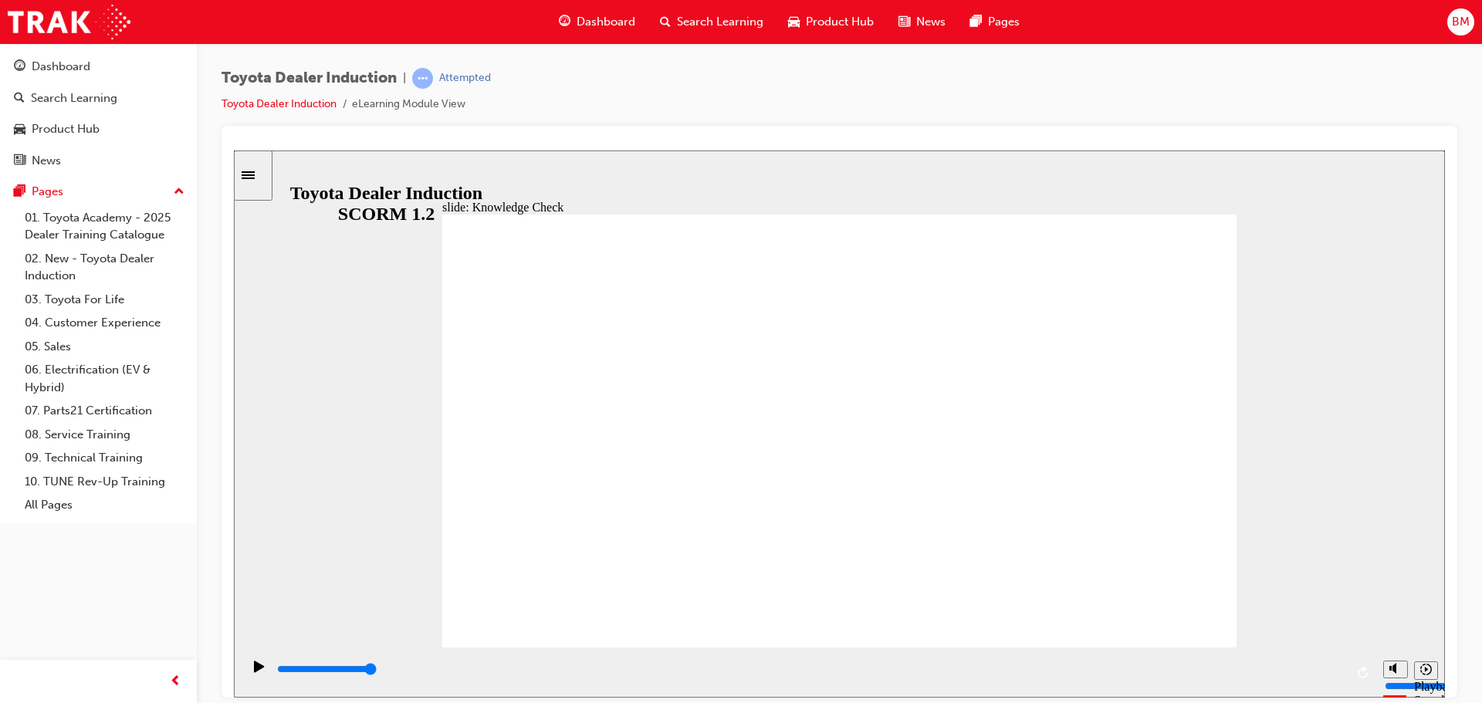
checkbox input "true"
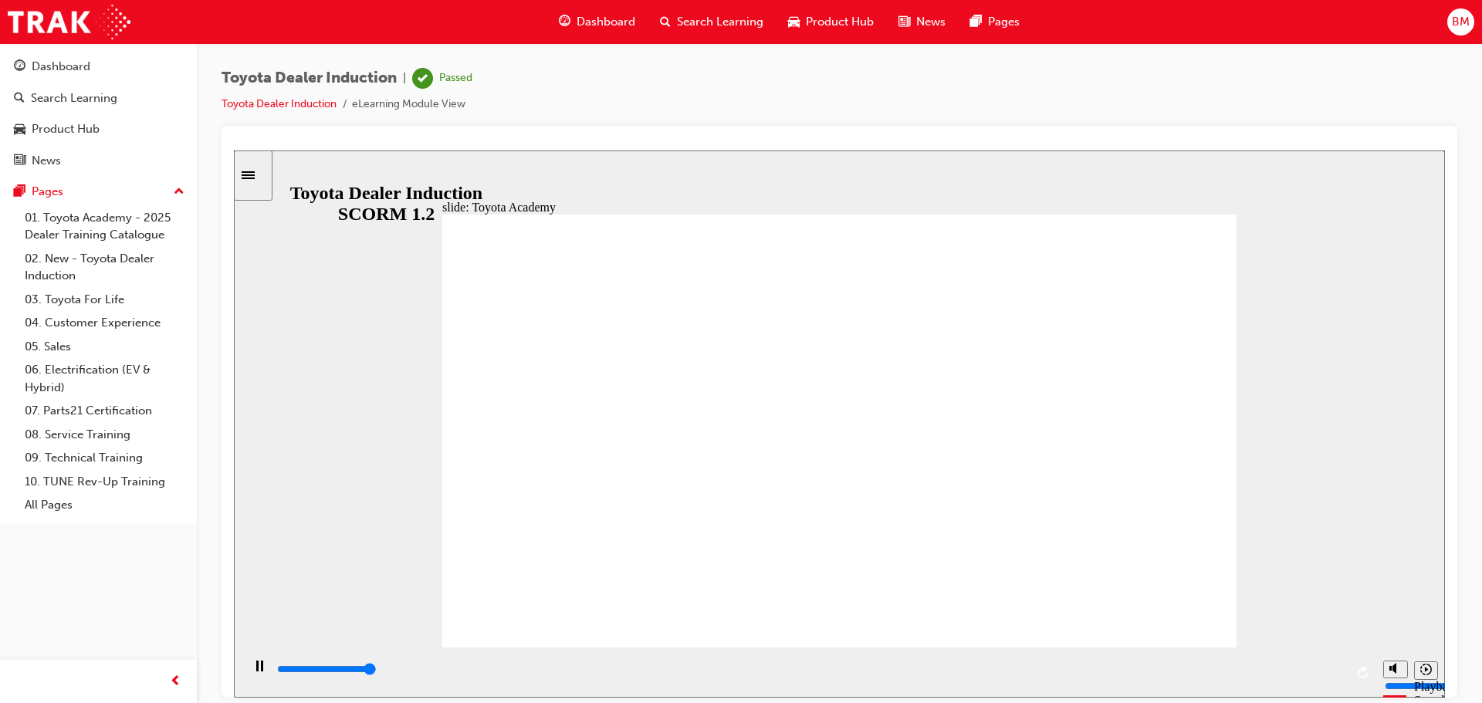
type input "9900"
click at [935, 81] on div "Toyota Dealer Induction | Passed Toyota Dealer Induction eLearning Module View" at bounding box center [840, 97] width 1236 height 58
